Goal: Information Seeking & Learning: Learn about a topic

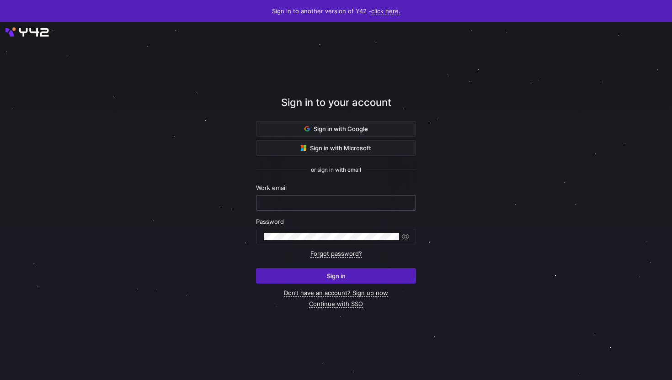
click at [313, 202] on input "text" at bounding box center [336, 202] width 145 height 7
drag, startPoint x: 300, startPoint y: 205, endPoint x: 221, endPoint y: 203, distance: 79.1
click at [221, 203] on div "Sign in to your account Sign in with Google Sign in with Microsoft or sign in w…" at bounding box center [336, 201] width 672 height 359
drag, startPoint x: 297, startPoint y: 202, endPoint x: 220, endPoint y: 198, distance: 77.4
click at [220, 201] on div "Sign in to your account Sign in with Google Sign in with Microsoft or sign in w…" at bounding box center [336, 201] width 672 height 359
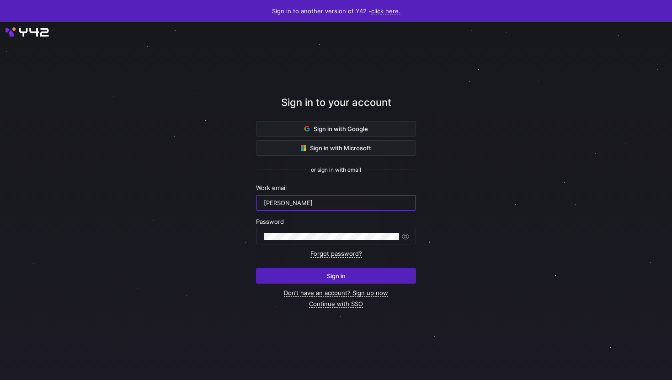
drag, startPoint x: 300, startPoint y: 204, endPoint x: 199, endPoint y: 194, distance: 101.0
click at [199, 194] on div "Sign in to your account Sign in with Google Sign in with Microsoft or sign in w…" at bounding box center [336, 201] width 672 height 359
type input "k"
type input "[PERSON_NAME][EMAIL_ADDRESS][DOMAIN_NAME]"
click at [298, 230] on div at bounding box center [331, 237] width 135 height 15
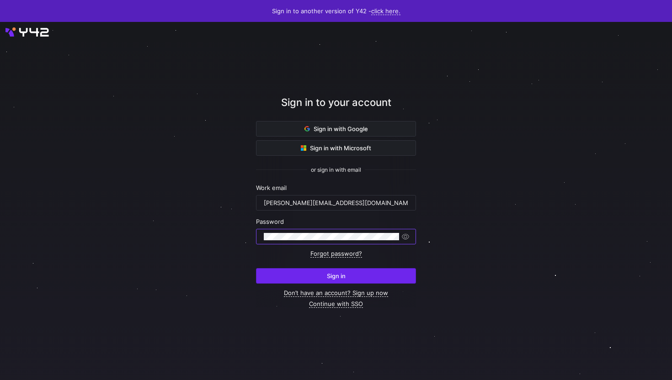
click at [351, 280] on span "submit" at bounding box center [336, 276] width 159 height 15
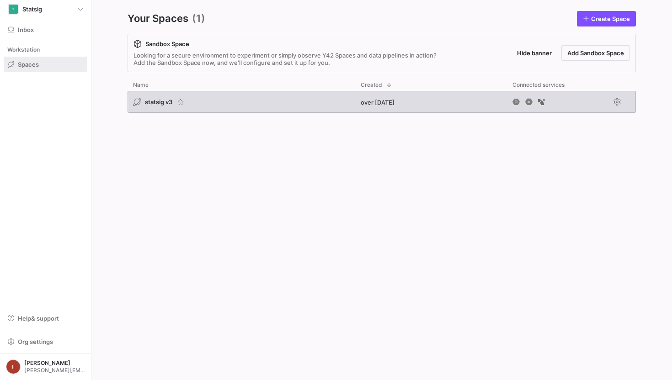
click at [154, 99] on span "statsig v3" at bounding box center [158, 101] width 27 height 7
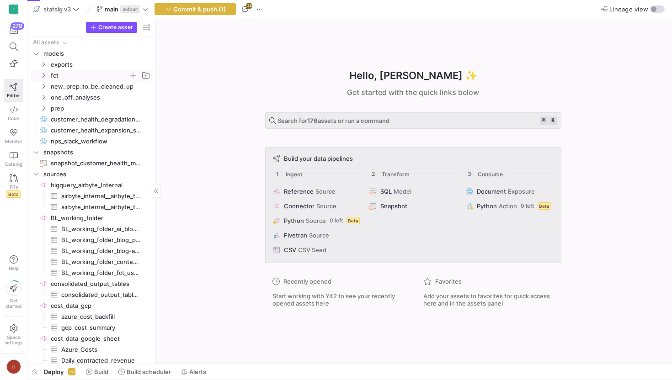
click at [94, 72] on span "fct" at bounding box center [90, 75] width 78 height 11
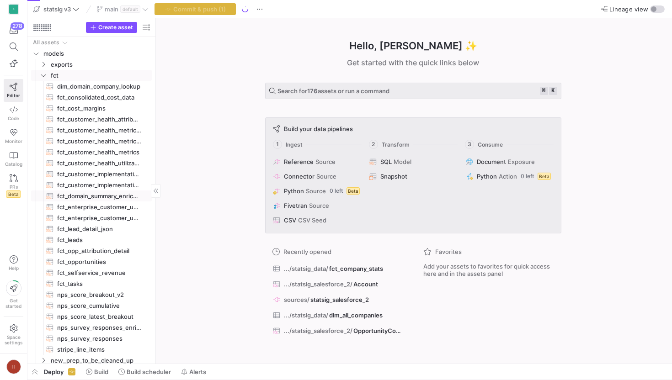
click at [100, 195] on span "fct_domain_summary_enriched​​​​​​​​​​" at bounding box center [99, 196] width 84 height 11
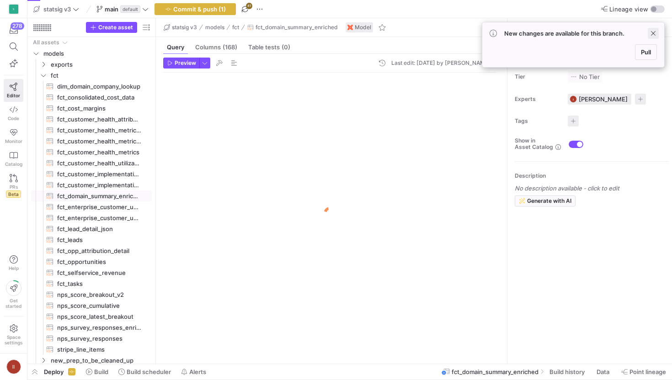
click at [652, 33] on span at bounding box center [653, 33] width 11 height 11
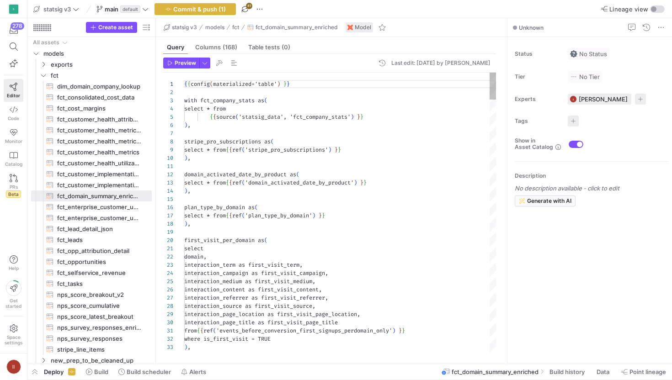
scroll to position [82, 0]
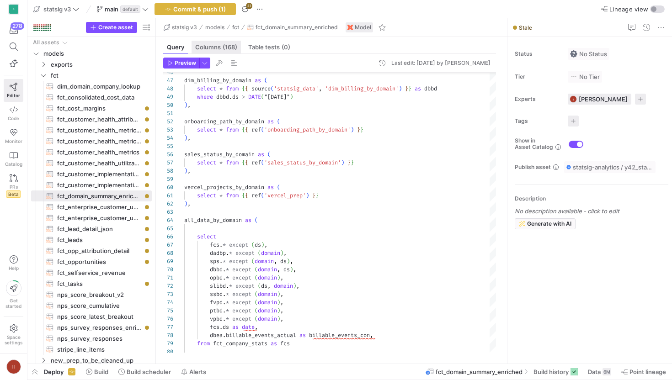
click at [221, 44] on span "Columns (168)" at bounding box center [216, 47] width 42 height 6
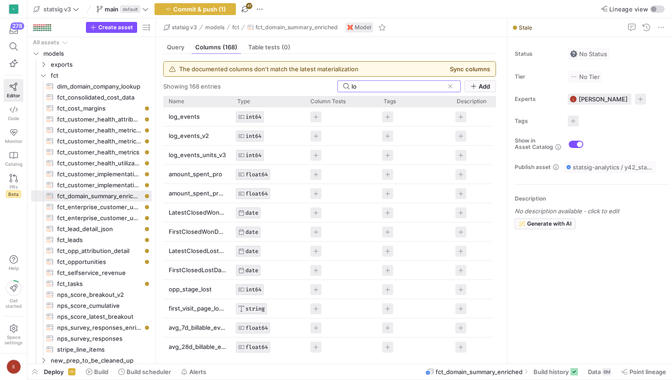
type input "l"
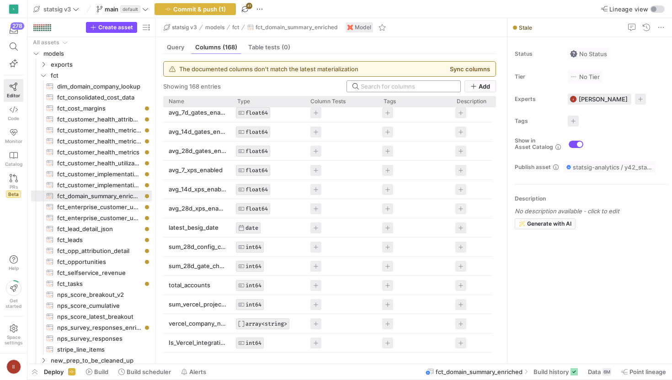
click at [373, 86] on input at bounding box center [408, 86] width 94 height 7
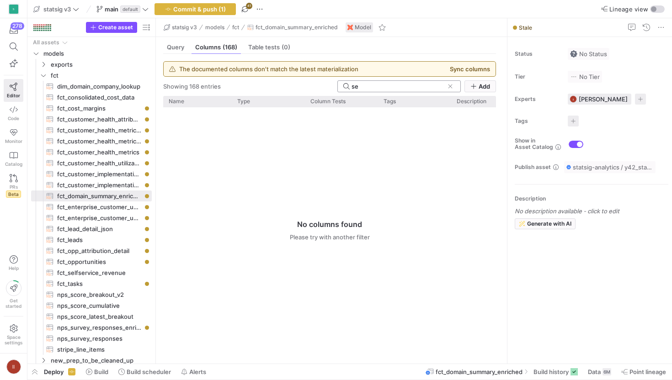
type input "s"
type input "l"
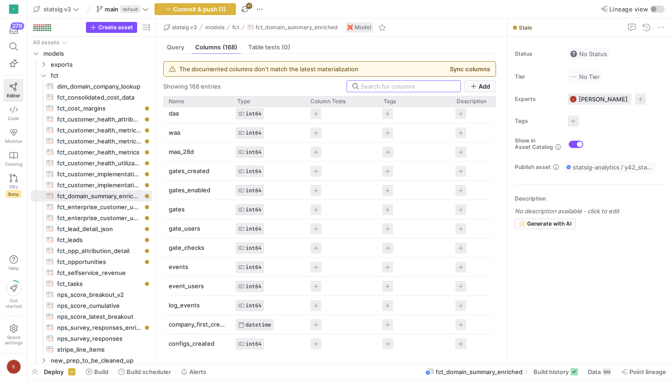
scroll to position [83, 0]
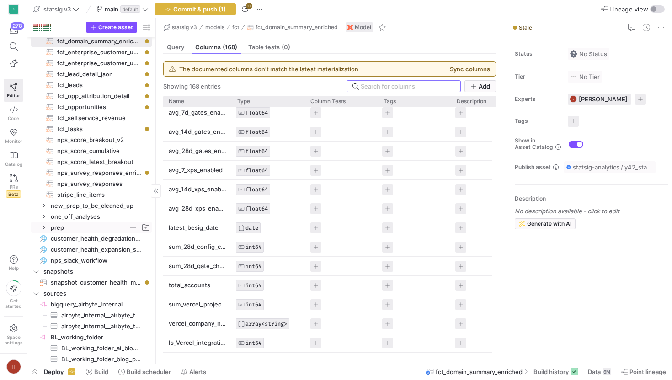
click at [96, 227] on span "prep" at bounding box center [90, 228] width 78 height 11
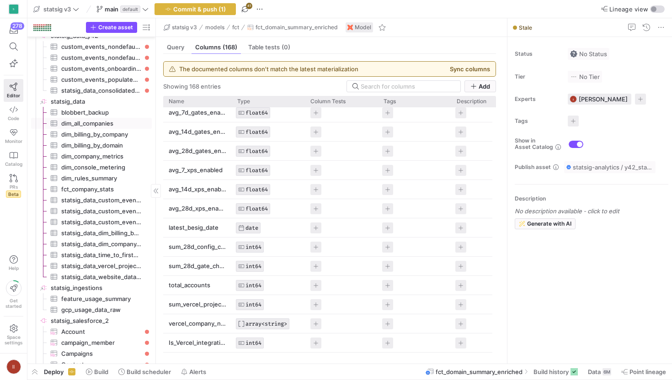
click at [87, 123] on span "dim_all_companies​​​​​​​​​" at bounding box center [101, 123] width 80 height 11
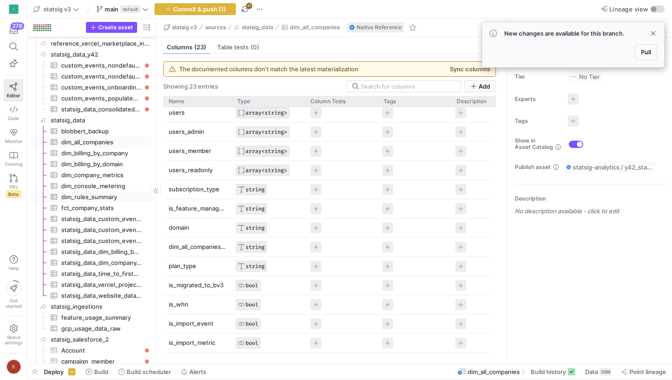
click at [109, 204] on span "fct_company_stats​​​​​​​​​" at bounding box center [101, 208] width 80 height 11
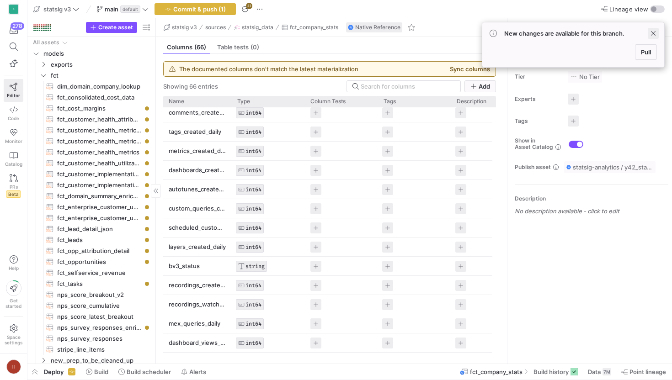
click at [651, 33] on span at bounding box center [653, 33] width 11 height 11
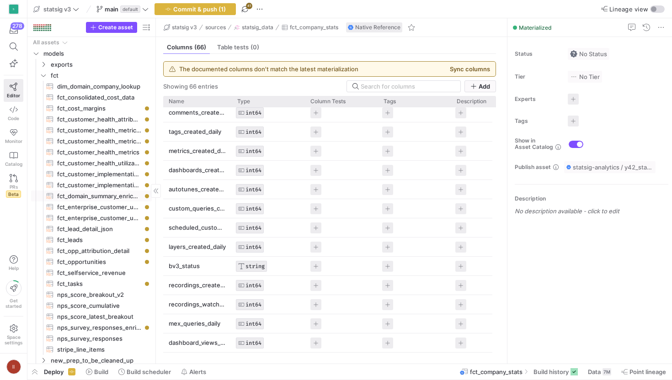
click at [93, 196] on span "fct_domain_summary_enriched​​​​​​​​​​" at bounding box center [99, 196] width 84 height 11
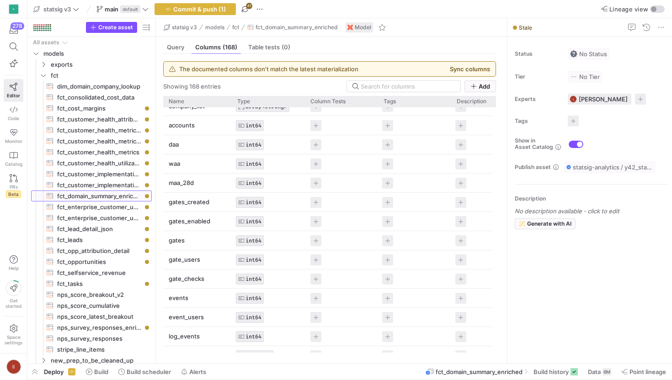
scroll to position [63, 0]
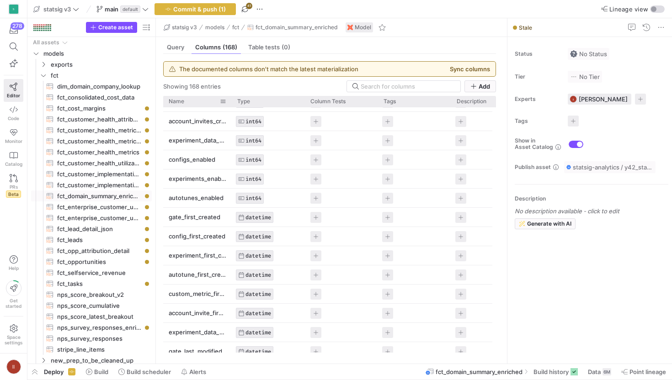
click at [231, 102] on div at bounding box center [232, 101] width 4 height 11
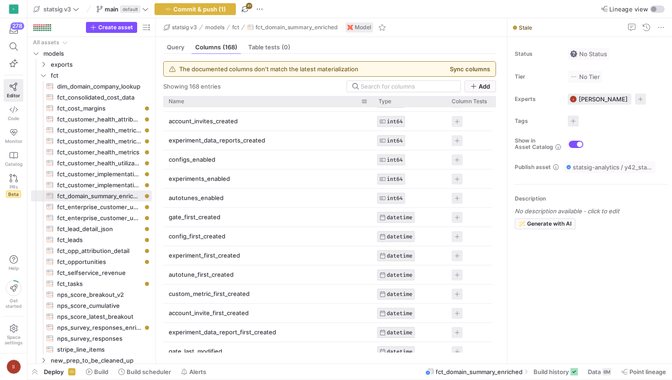
drag, startPoint x: 231, startPoint y: 102, endPoint x: 380, endPoint y: 102, distance: 148.6
click at [375, 102] on div at bounding box center [373, 101] width 4 height 11
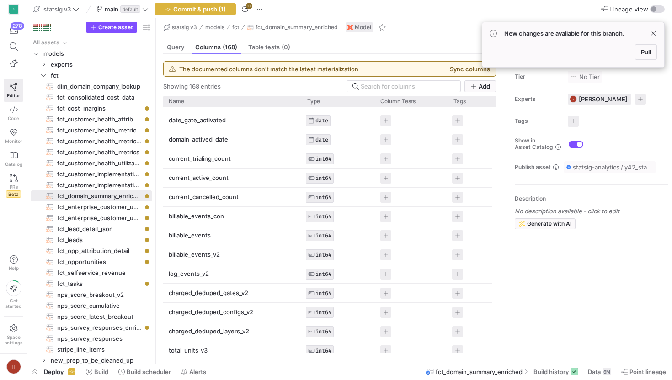
click at [231, 176] on p "current_active_count" at bounding box center [233, 178] width 128 height 18
drag, startPoint x: 233, startPoint y: 176, endPoint x: 166, endPoint y: 172, distance: 66.4
click at [166, 172] on div "current_active_count" at bounding box center [232, 177] width 139 height 17
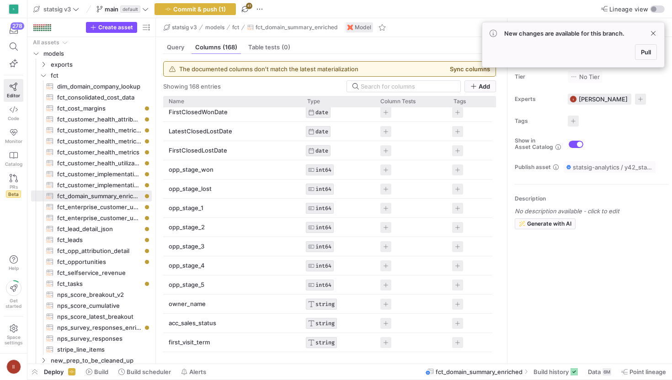
scroll to position [2398, 0]
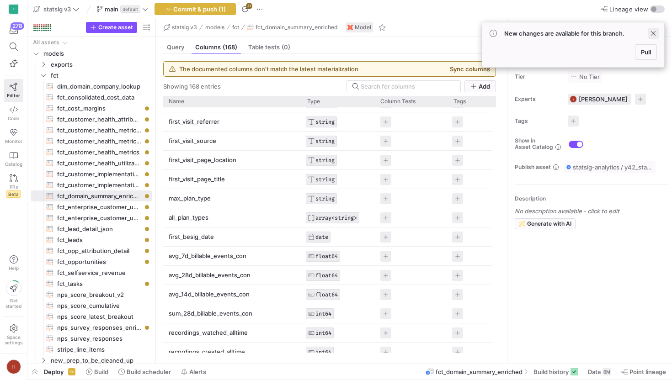
click at [655, 32] on span at bounding box center [653, 33] width 11 height 11
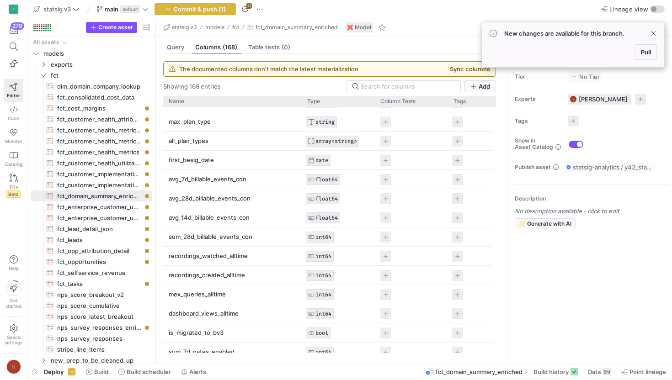
scroll to position [2696, 0]
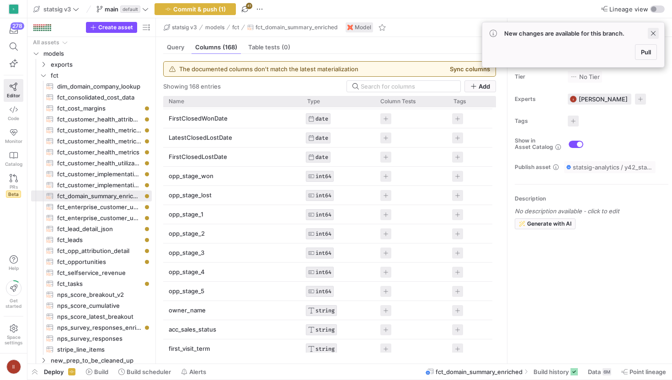
click at [651, 31] on span at bounding box center [653, 33] width 11 height 11
